Goal: Complete application form

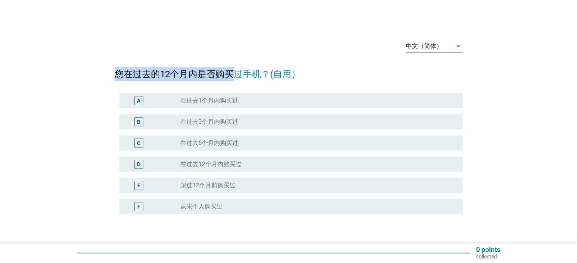
drag, startPoint x: 117, startPoint y: 70, endPoint x: 232, endPoint y: 73, distance: 114.9
click at [232, 73] on h2 "您在过去的12个月内是否购买过手机？(自用）" at bounding box center [288, 70] width 348 height 21
click at [231, 142] on label "在过去6个月内购买过" at bounding box center [209, 143] width 58 height 8
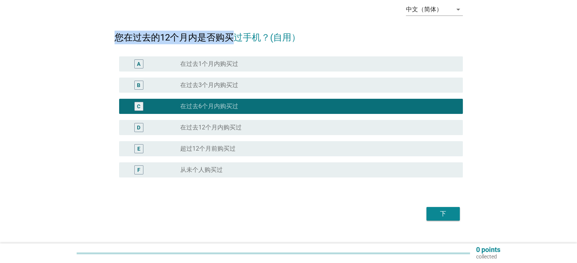
scroll to position [38, 0]
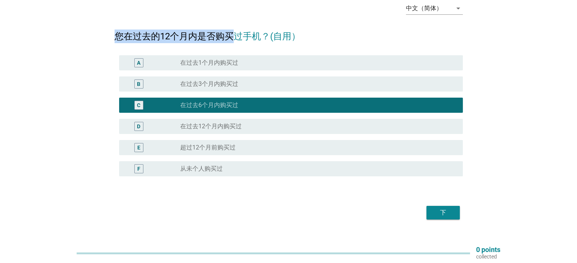
click at [453, 215] on div "下" at bounding box center [442, 212] width 21 height 9
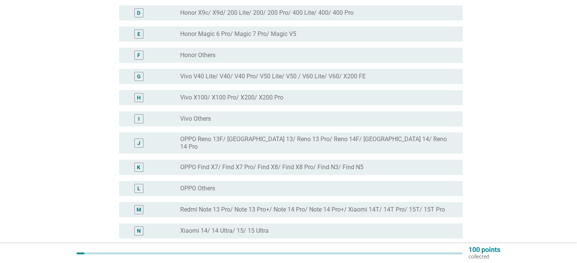
scroll to position [190, 0]
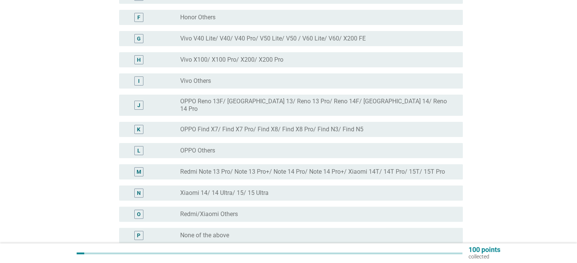
click at [246, 211] on div "radio_button_unchecked Redmi/Xiaomi Others" at bounding box center [315, 215] width 270 height 8
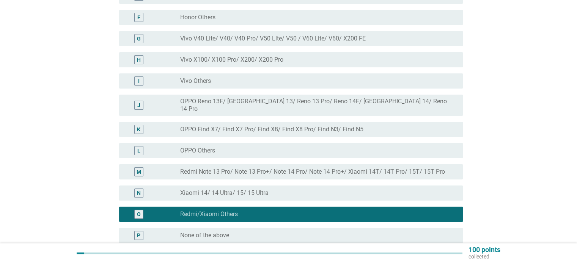
scroll to position [262, 0]
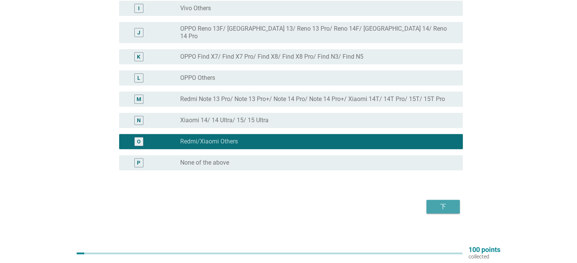
click at [433, 202] on div "下" at bounding box center [442, 206] width 21 height 9
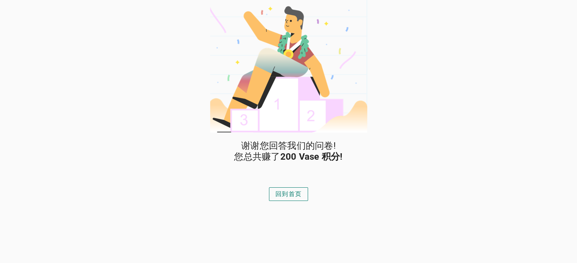
click at [293, 195] on div "回到首页" at bounding box center [288, 194] width 26 height 9
